Goal: Task Accomplishment & Management: Use online tool/utility

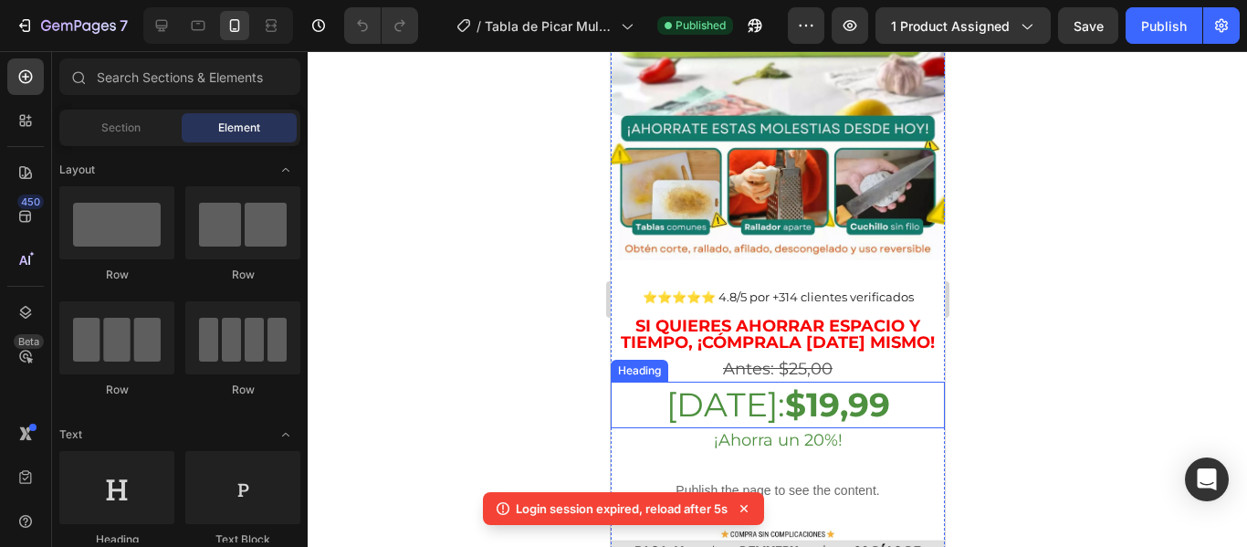
scroll to position [328, 0]
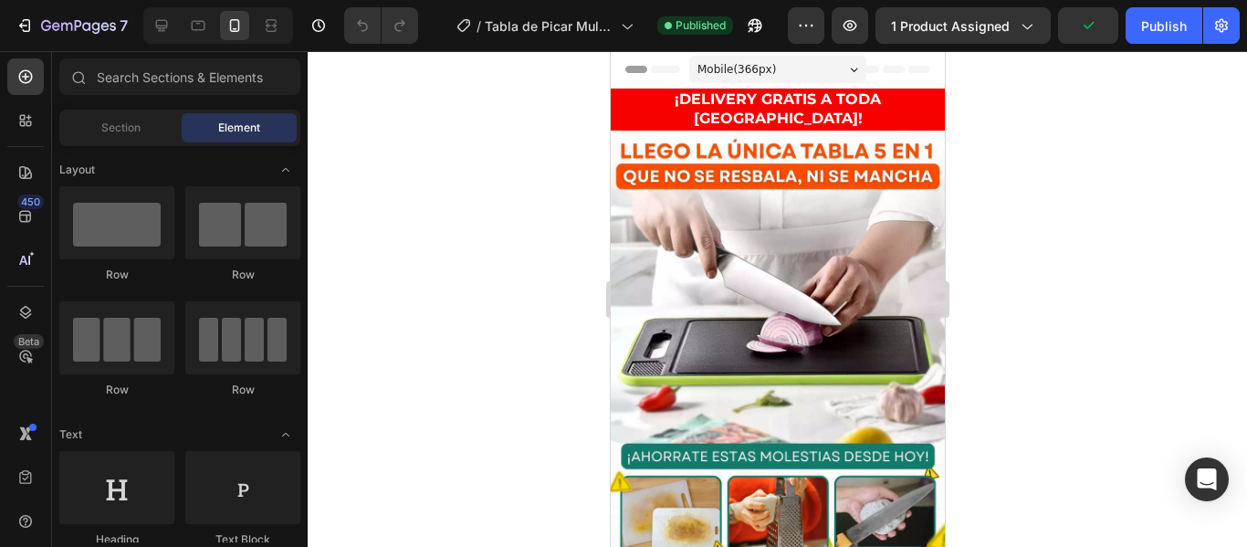
click at [488, 244] on div at bounding box center [778, 299] width 940 height 496
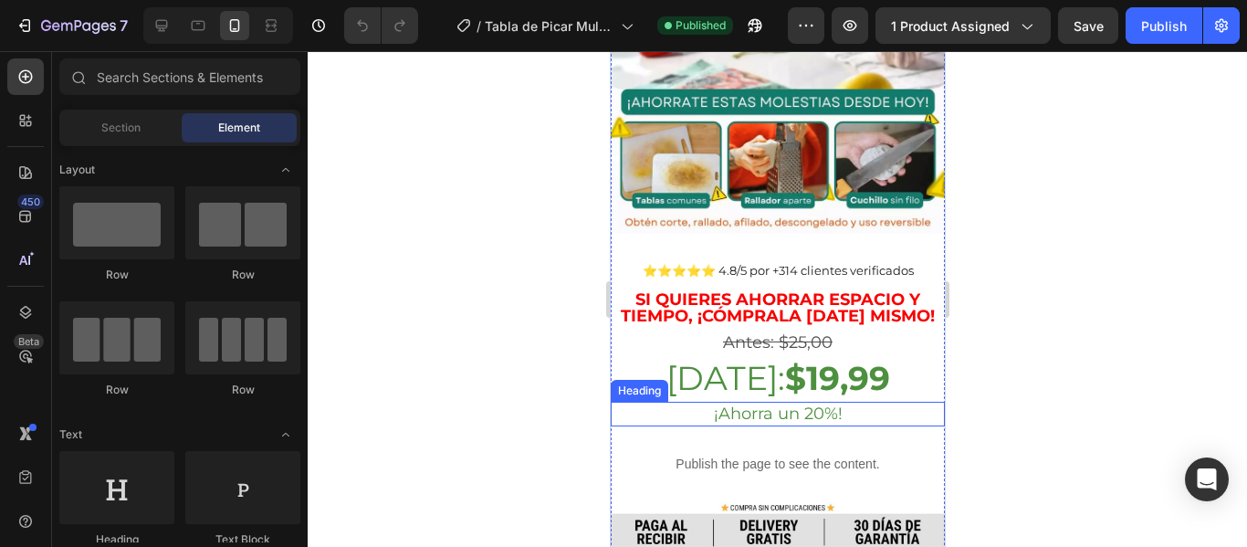
scroll to position [357, 0]
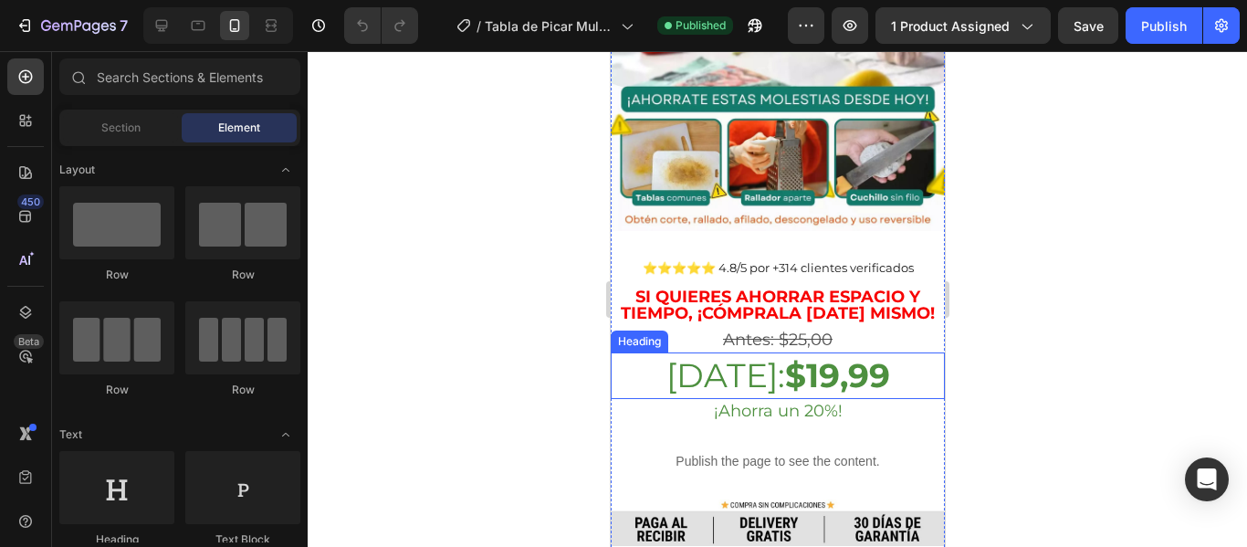
click at [809, 355] on strong "$19,99" at bounding box center [836, 375] width 105 height 40
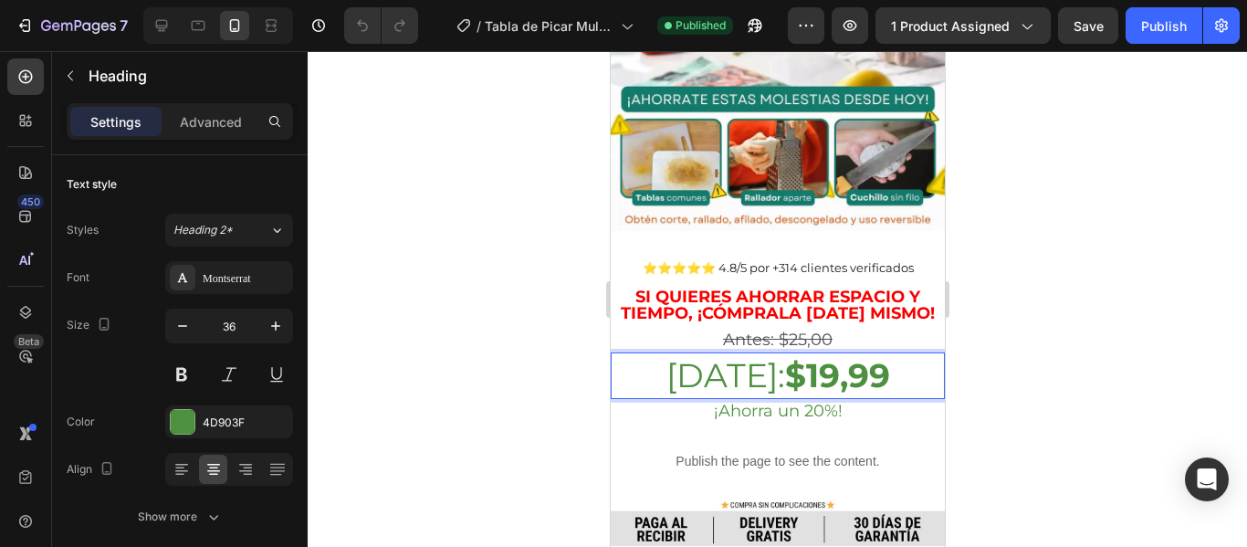
click at [814, 355] on strong "$19,99" at bounding box center [836, 375] width 105 height 40
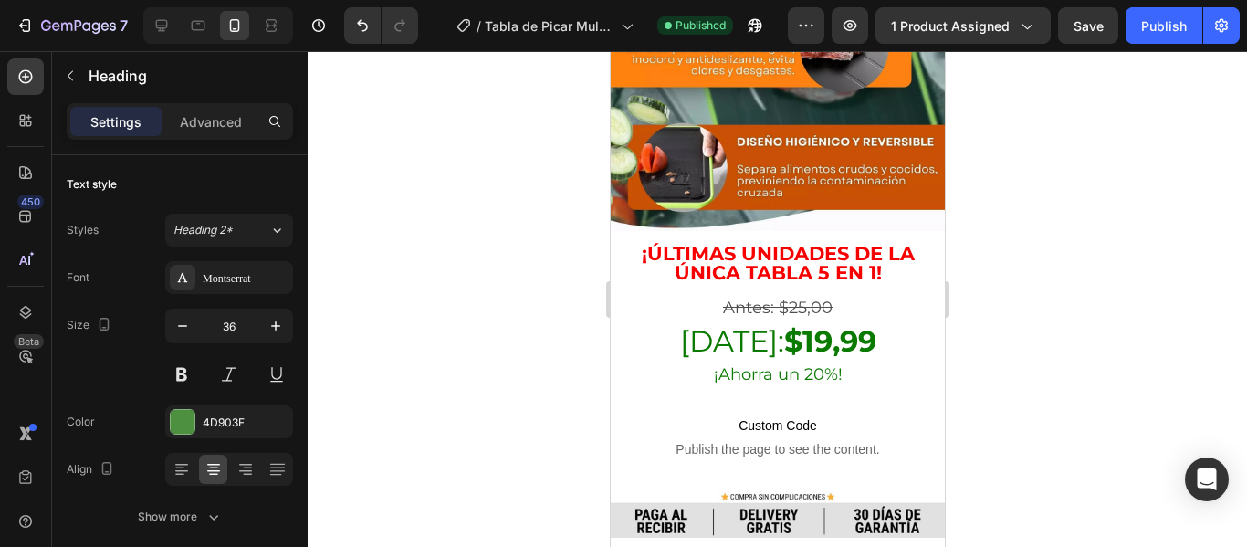
scroll to position [2104, 0]
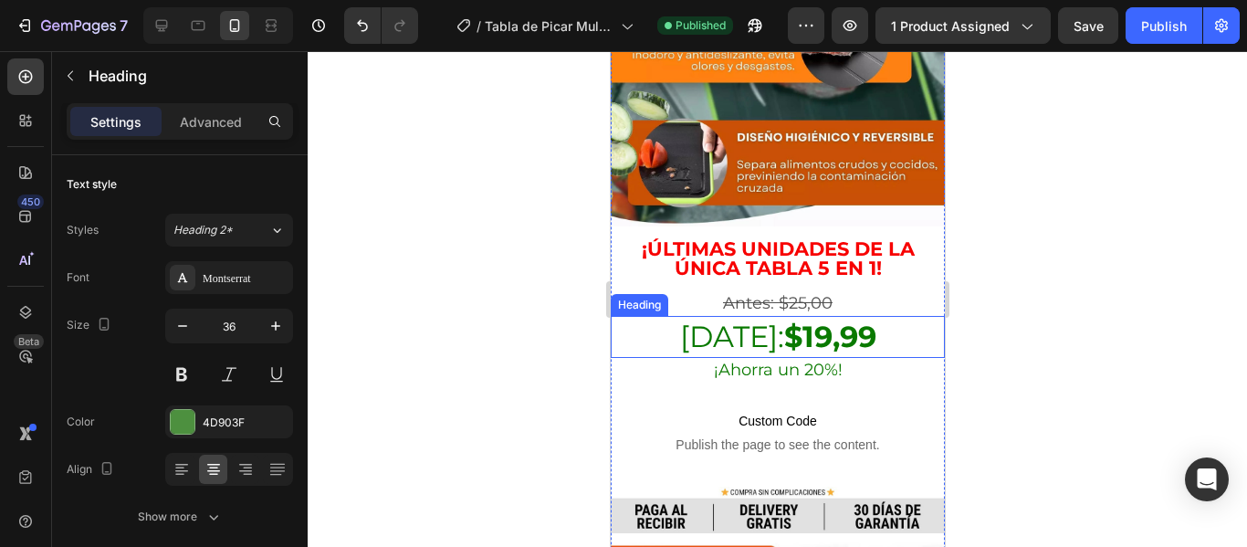
click at [811, 319] on strong "$19,99" at bounding box center [829, 337] width 92 height 36
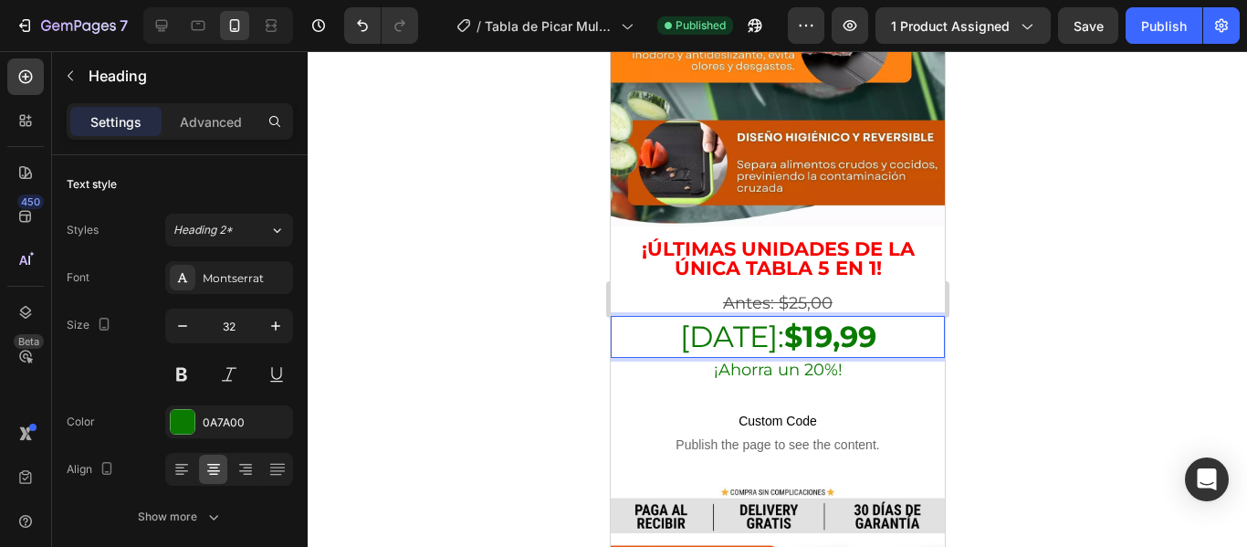
click at [811, 319] on strong "$19,99" at bounding box center [829, 337] width 92 height 36
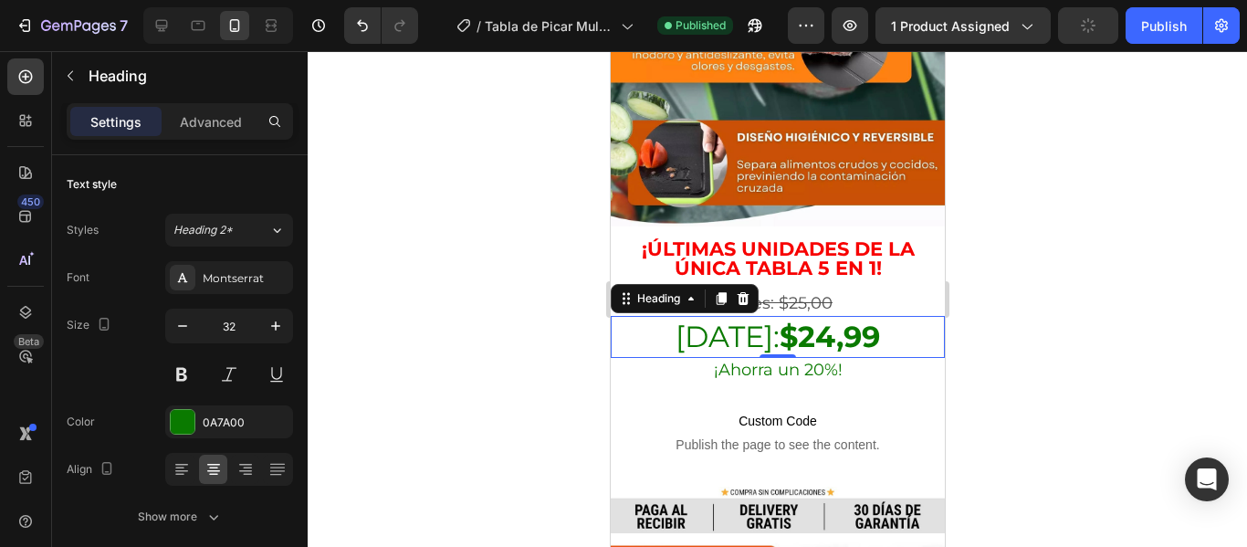
click at [544, 254] on div at bounding box center [778, 299] width 940 height 496
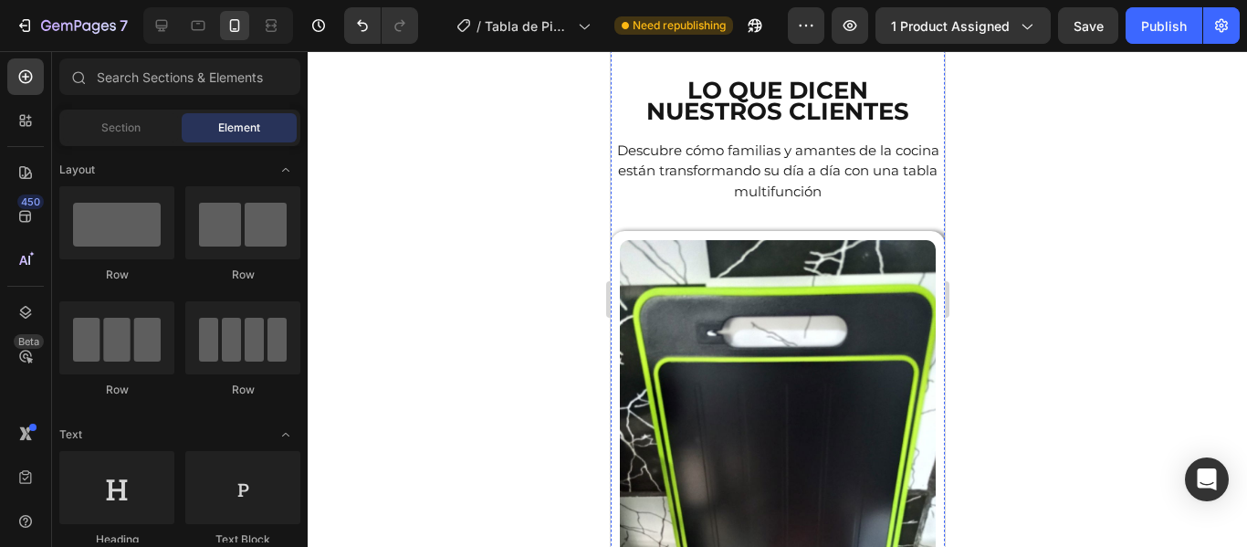
scroll to position [4254, 0]
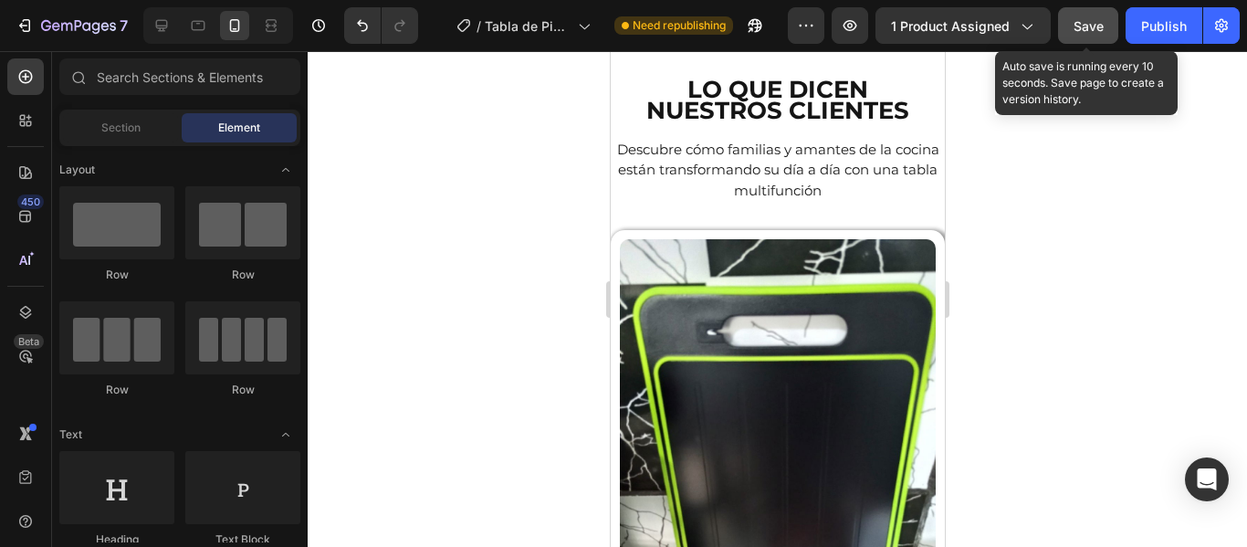
click at [1087, 22] on span "Save" at bounding box center [1089, 26] width 30 height 16
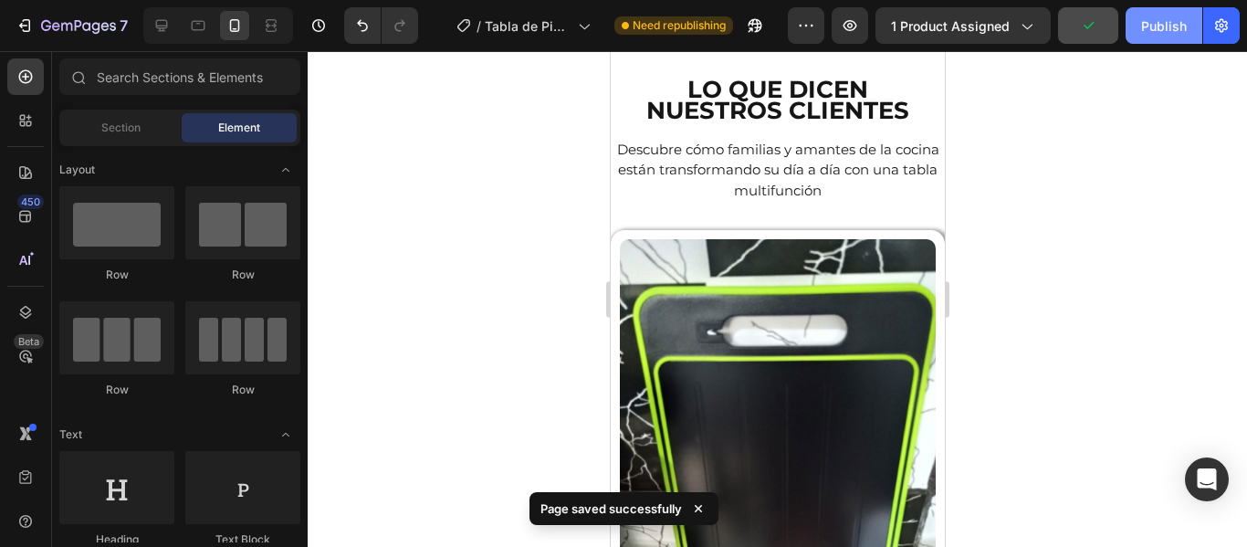
click at [1148, 21] on div "Publish" at bounding box center [1164, 25] width 46 height 19
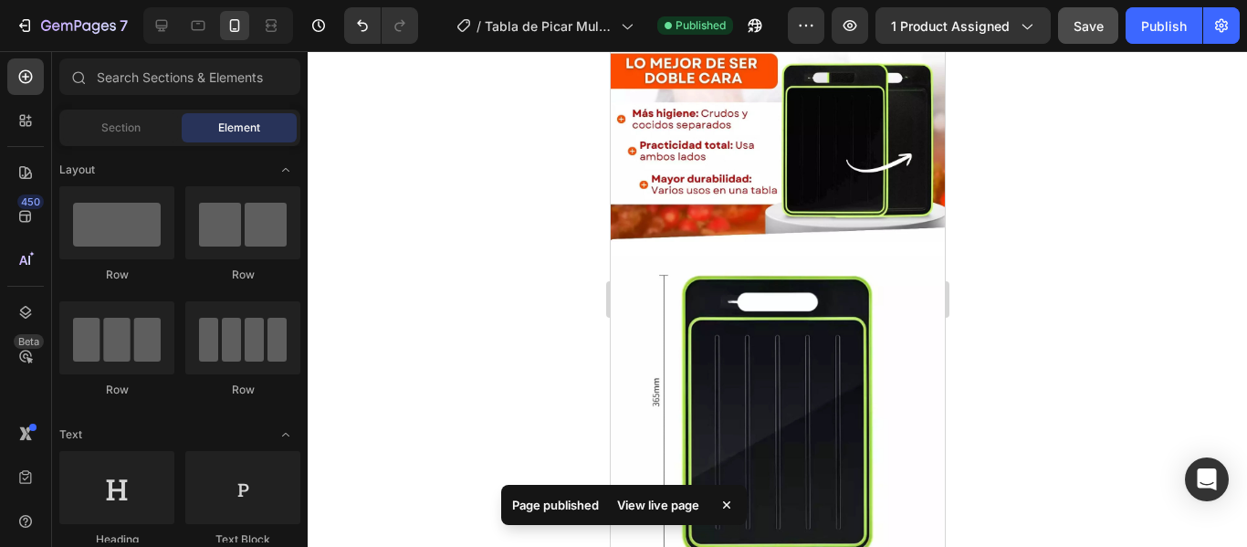
scroll to position [2559, 0]
